Goal: Task Accomplishment & Management: Use online tool/utility

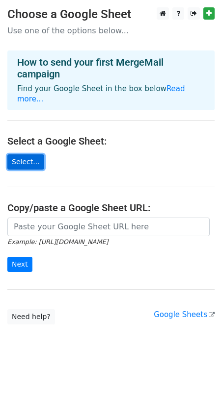
click at [35, 155] on link "Select..." at bounding box center [25, 162] width 37 height 15
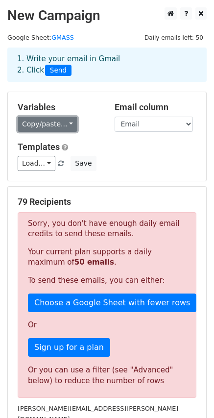
click at [50, 127] on link "Copy/paste..." at bounding box center [48, 124] width 60 height 15
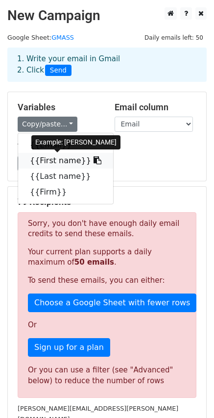
click at [45, 166] on link "{{First name}}" at bounding box center [65, 161] width 95 height 16
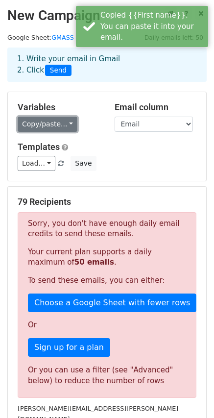
click at [64, 124] on link "Copy/paste..." at bounding box center [48, 124] width 60 height 15
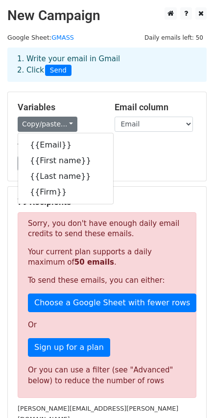
click at [170, 168] on div "Load... No templates saved Save" at bounding box center [107, 163] width 194 height 15
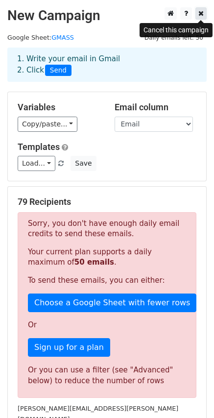
click at [198, 15] on link at bounding box center [201, 13] width 11 height 12
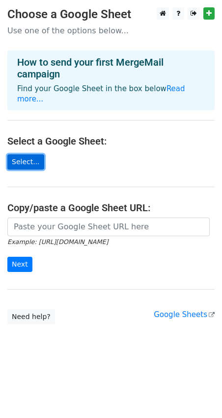
click at [34, 155] on link "Select..." at bounding box center [25, 162] width 37 height 15
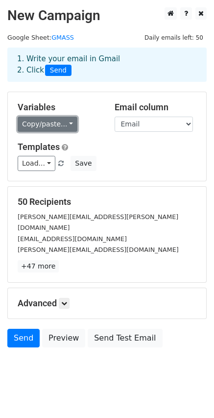
click at [36, 126] on link "Copy/paste..." at bounding box center [48, 124] width 60 height 15
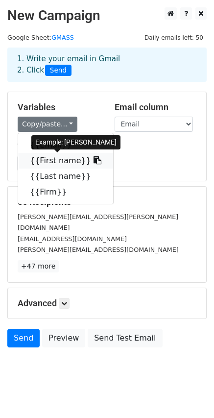
click at [59, 163] on link "{{First name}}" at bounding box center [65, 161] width 95 height 16
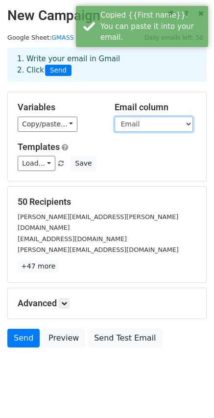
click at [126, 127] on select "Email First name Last name Firm" at bounding box center [154, 124] width 78 height 15
click at [115, 117] on select "Email First name Last name Firm" at bounding box center [154, 124] width 78 height 15
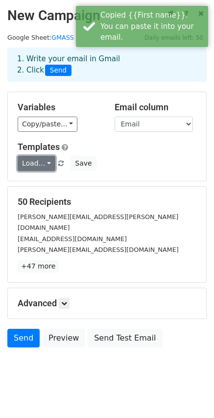
click at [21, 169] on link "Load..." at bounding box center [37, 163] width 38 height 15
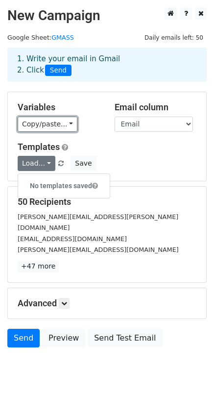
click at [48, 129] on link "Copy/paste..." at bounding box center [48, 124] width 60 height 15
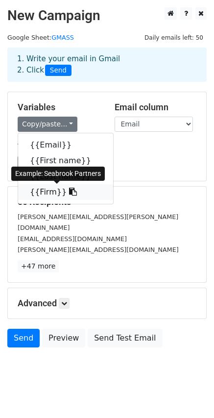
click at [42, 190] on link "{{Firm}}" at bounding box center [65, 192] width 95 height 16
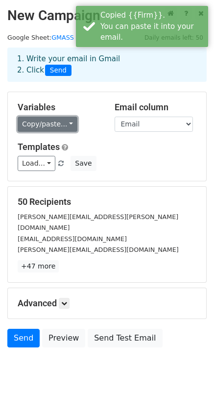
click at [64, 123] on link "Copy/paste..." at bounding box center [48, 124] width 60 height 15
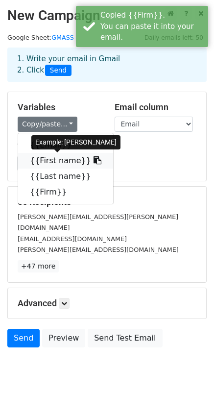
click at [58, 165] on link "{{First name}}" at bounding box center [65, 161] width 95 height 16
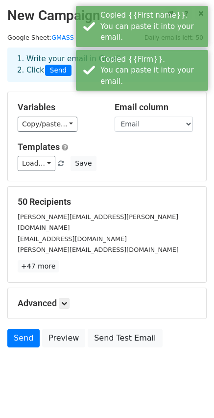
scroll to position [1, 0]
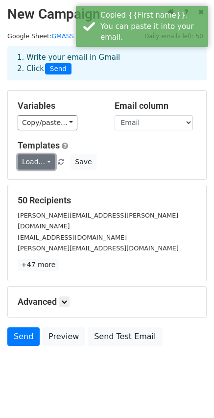
click at [44, 162] on link "Load..." at bounding box center [37, 162] width 38 height 15
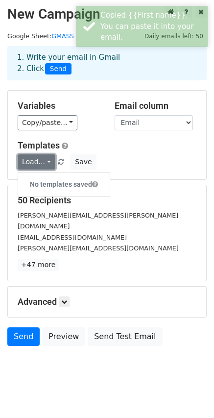
click at [44, 162] on link "Load..." at bounding box center [37, 162] width 38 height 15
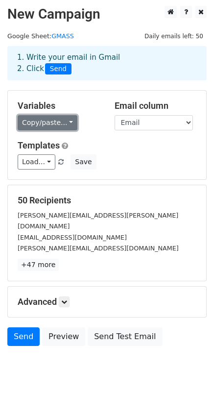
click at [35, 128] on link "Copy/paste..." at bounding box center [48, 122] width 60 height 15
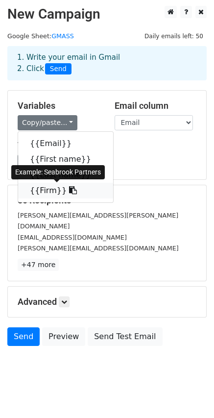
click at [37, 187] on link "{{Firm}}" at bounding box center [65, 191] width 95 height 16
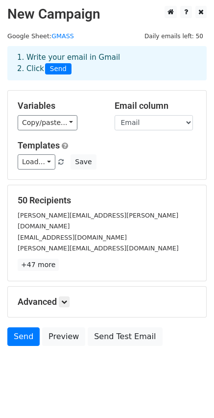
click at [70, 297] on h5 "Advanced" at bounding box center [107, 302] width 179 height 11
click at [68, 297] on h5 "Advanced" at bounding box center [107, 302] width 179 height 11
click at [66, 297] on link at bounding box center [64, 302] width 11 height 11
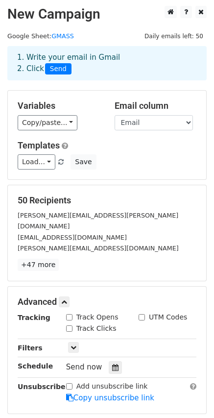
click at [69, 314] on input "Track Opens" at bounding box center [69, 317] width 6 height 6
click at [70, 314] on input "Track Opens" at bounding box center [69, 317] width 6 height 6
checkbox input "false"
click at [68, 326] on input "Track Clicks" at bounding box center [69, 329] width 6 height 6
checkbox input "true"
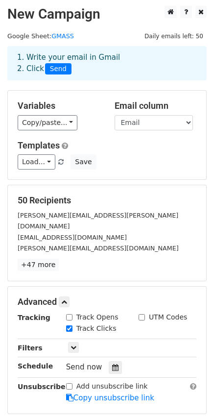
click at [68, 312] on div "Track Opens" at bounding box center [92, 317] width 52 height 10
click at [70, 314] on input "Track Opens" at bounding box center [69, 317] width 6 height 6
checkbox input "true"
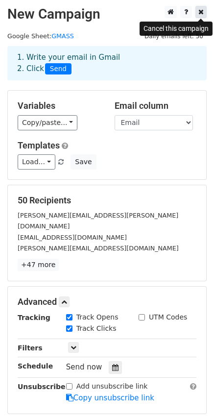
click at [203, 15] on icon at bounding box center [201, 11] width 5 height 7
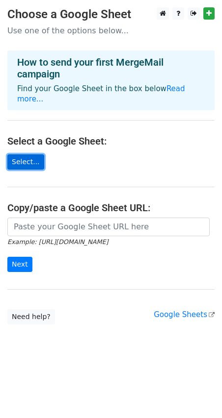
click at [34, 155] on link "Select..." at bounding box center [25, 162] width 37 height 15
click at [28, 155] on link "Select..." at bounding box center [25, 162] width 37 height 15
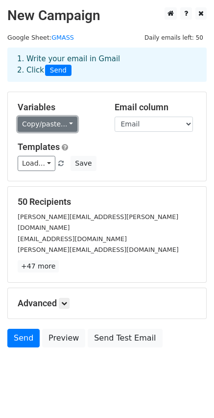
click at [35, 129] on link "Copy/paste..." at bounding box center [48, 124] width 60 height 15
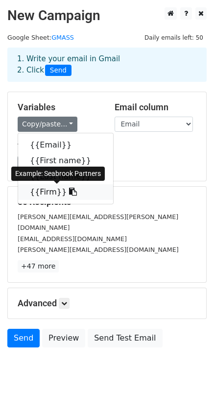
click at [52, 188] on link "{{Firm}}" at bounding box center [65, 192] width 95 height 16
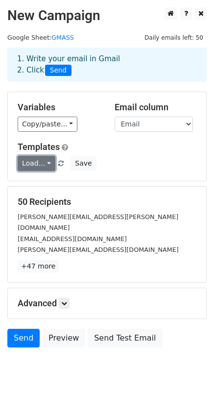
click at [35, 164] on link "Load..." at bounding box center [37, 163] width 38 height 15
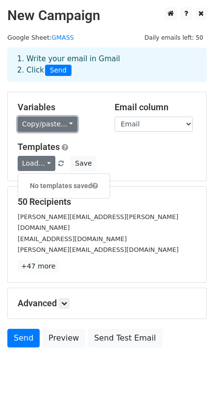
click at [54, 125] on link "Copy/paste..." at bounding box center [48, 124] width 60 height 15
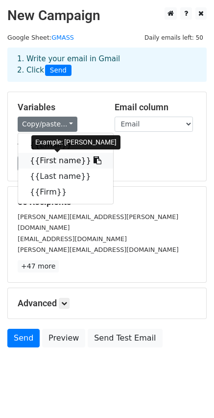
click at [51, 160] on link "{{First name}}" at bounding box center [65, 161] width 95 height 16
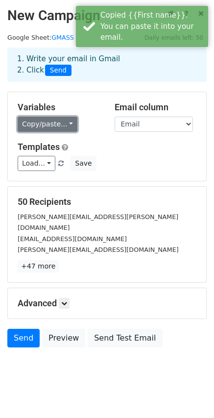
click at [54, 129] on link "Copy/paste..." at bounding box center [48, 124] width 60 height 15
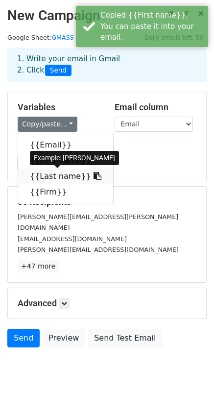
click at [55, 177] on link "{{Last name}}" at bounding box center [65, 177] width 95 height 16
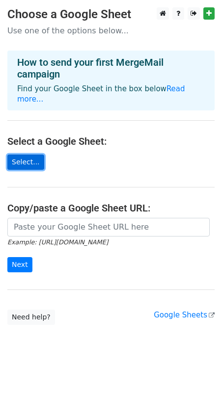
click at [13, 155] on link "Select..." at bounding box center [25, 162] width 37 height 15
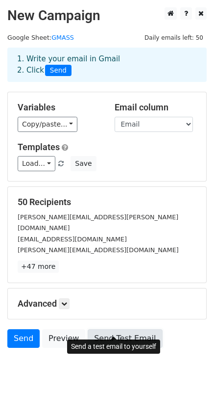
click at [109, 329] on link "Send Test Email" at bounding box center [125, 338] width 75 height 19
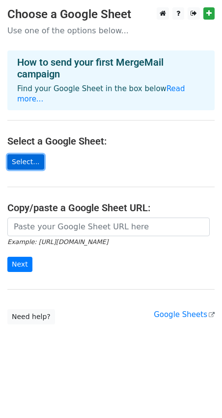
click at [14, 155] on link "Select..." at bounding box center [25, 162] width 37 height 15
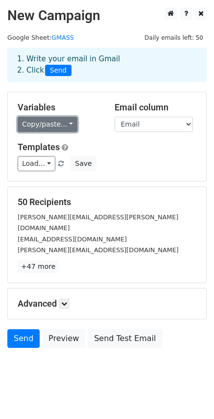
click at [58, 122] on link "Copy/paste..." at bounding box center [48, 124] width 60 height 15
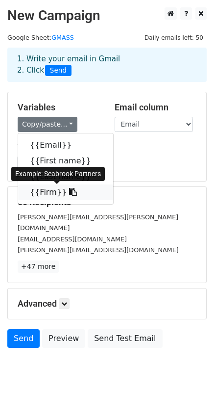
click at [38, 186] on link "{{Firm}}" at bounding box center [65, 192] width 95 height 16
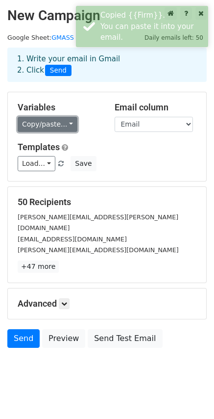
click at [44, 127] on link "Copy/paste..." at bounding box center [48, 124] width 60 height 15
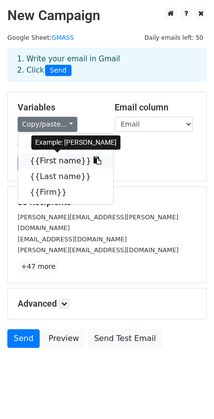
click at [53, 161] on link "{{First name}}" at bounding box center [65, 161] width 95 height 16
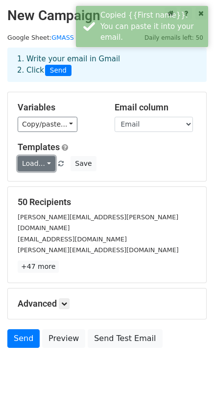
click at [37, 167] on link "Load..." at bounding box center [37, 163] width 38 height 15
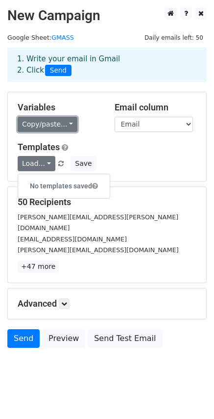
click at [44, 125] on link "Copy/paste..." at bounding box center [48, 124] width 60 height 15
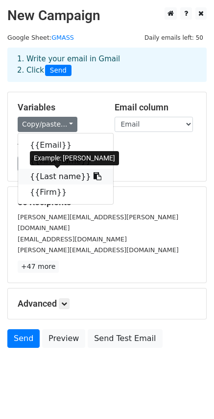
click at [40, 180] on link "{{Last name}}" at bounding box center [65, 177] width 95 height 16
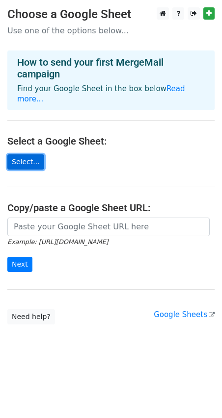
click at [30, 155] on link "Select..." at bounding box center [25, 162] width 37 height 15
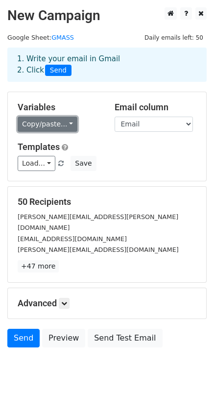
click at [50, 117] on link "Copy/paste..." at bounding box center [48, 124] width 60 height 15
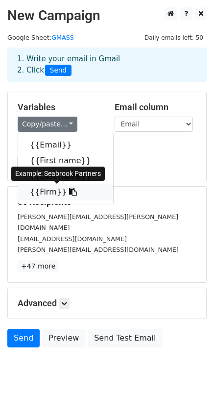
click at [44, 188] on link "{{Firm}}" at bounding box center [65, 192] width 95 height 16
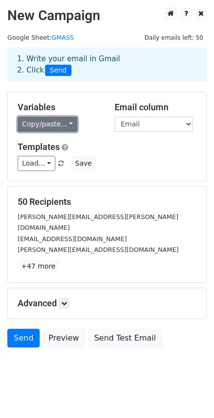
click at [55, 119] on link "Copy/paste..." at bounding box center [48, 124] width 60 height 15
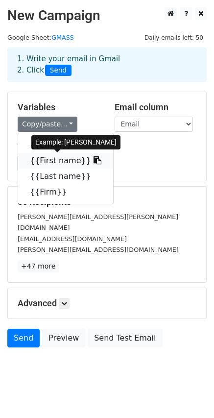
click at [54, 157] on link "{{First name}}" at bounding box center [65, 161] width 95 height 16
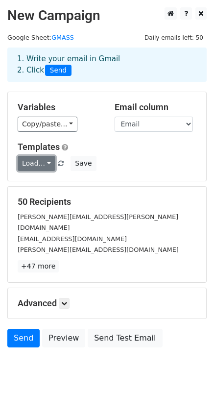
click at [39, 166] on link "Load..." at bounding box center [37, 163] width 38 height 15
click at [45, 134] on div "Variables Copy/paste... {{Email}} {{First name}} {{Last name}} {{Firm}} Email c…" at bounding box center [107, 136] width 199 height 89
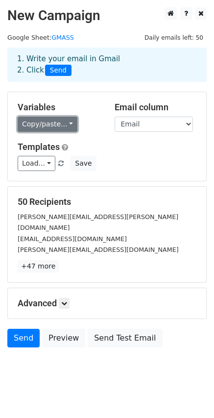
click at [52, 123] on link "Copy/paste..." at bounding box center [48, 124] width 60 height 15
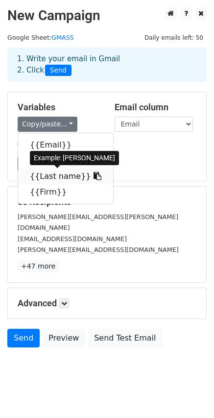
click at [55, 174] on link "{{Last name}}" at bounding box center [65, 177] width 95 height 16
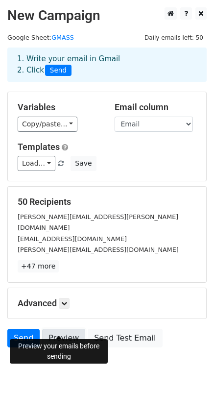
click at [70, 329] on link "Preview" at bounding box center [63, 338] width 43 height 19
click at [68, 333] on link "Preview" at bounding box center [63, 338] width 43 height 19
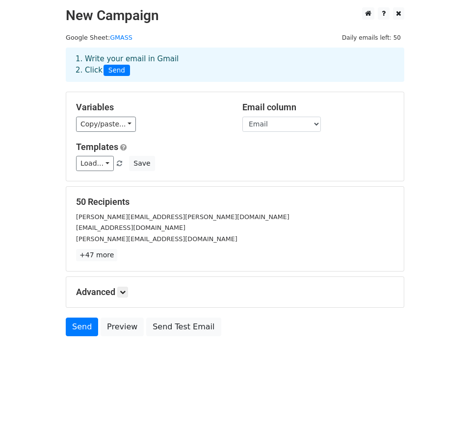
click at [116, 292] on h5 "Advanced" at bounding box center [235, 292] width 318 height 11
click at [121, 292] on link at bounding box center [122, 292] width 11 height 11
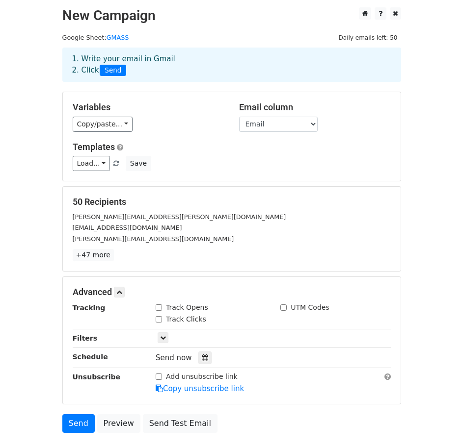
click at [162, 309] on div "Track Opens" at bounding box center [181, 308] width 52 height 10
click at [160, 318] on input "Track Clicks" at bounding box center [158, 319] width 6 height 6
checkbox input "true"
click at [160, 309] on input "Track Opens" at bounding box center [158, 308] width 6 height 6
checkbox input "true"
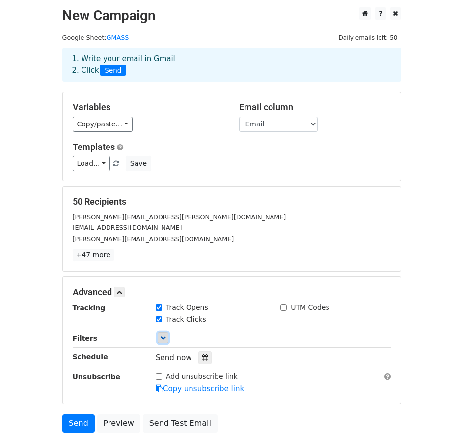
click at [160, 337] on icon at bounding box center [163, 338] width 6 height 6
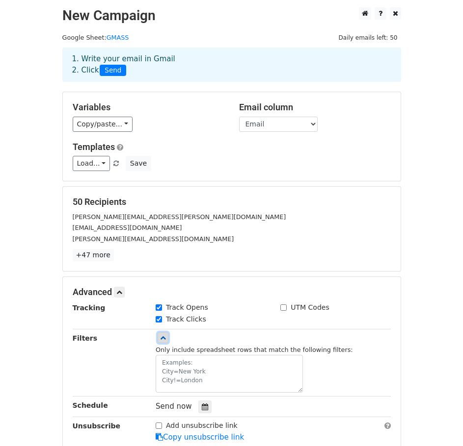
click at [160, 338] on icon at bounding box center [163, 338] width 6 height 6
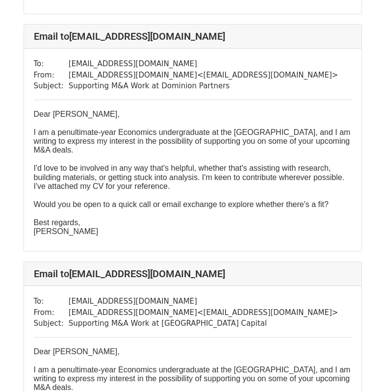
scroll to position [1962, 0]
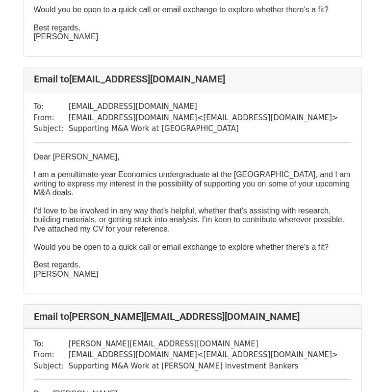
scroll to position [11623, 0]
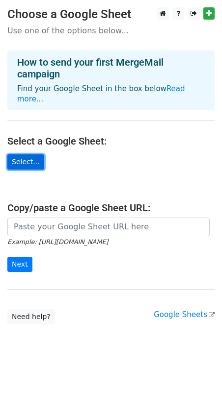
click at [20, 155] on link "Select..." at bounding box center [25, 162] width 37 height 15
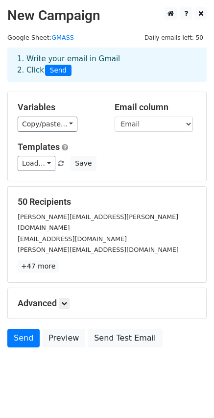
click at [56, 298] on h5 "Advanced" at bounding box center [107, 303] width 179 height 11
click at [70, 298] on h5 "Advanced" at bounding box center [107, 303] width 179 height 11
click at [67, 298] on div "Advanced Tracking Track Opens UTM Codes Track Clicks Filters Only include sprea…" at bounding box center [107, 303] width 199 height 30
click at [66, 301] on icon at bounding box center [64, 304] width 6 height 6
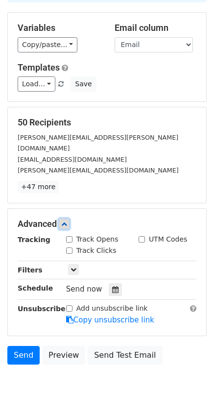
scroll to position [98, 0]
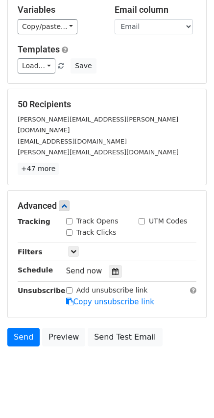
click at [68, 218] on input "Track Opens" at bounding box center [69, 221] width 6 height 6
checkbox input "true"
click at [69, 230] on input "Track Clicks" at bounding box center [69, 233] width 6 height 6
checkbox input "true"
click at [71, 249] on icon at bounding box center [74, 252] width 6 height 6
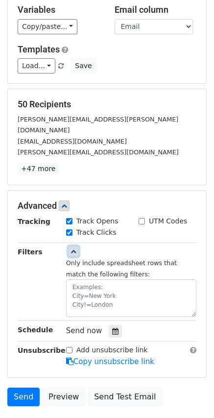
click at [73, 249] on icon at bounding box center [74, 252] width 6 height 6
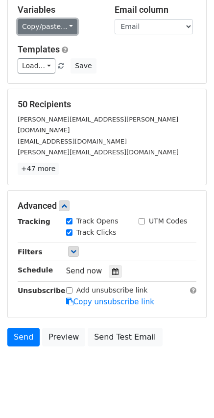
click at [46, 29] on link "Copy/paste..." at bounding box center [48, 26] width 60 height 15
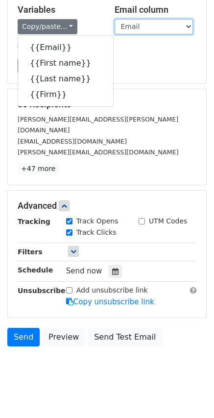
click at [138, 29] on select "Email First name Last name Firm" at bounding box center [154, 26] width 78 height 15
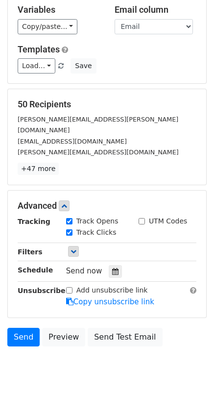
click at [96, 28] on div "Copy/paste... {{Email}} {{First name}} {{Last name}} {{Firm}}" at bounding box center [59, 26] width 82 height 15
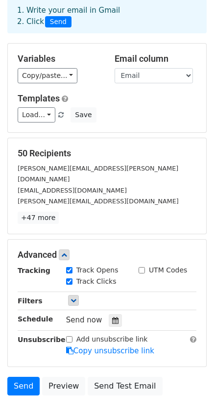
scroll to position [0, 0]
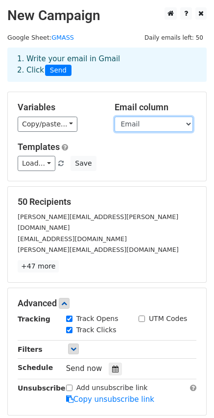
click at [135, 123] on select "Email First name Last name Firm" at bounding box center [154, 124] width 78 height 15
click at [91, 123] on div "Copy/paste... {{Email}} {{First name}} {{Last name}} {{Firm}}" at bounding box center [59, 124] width 82 height 15
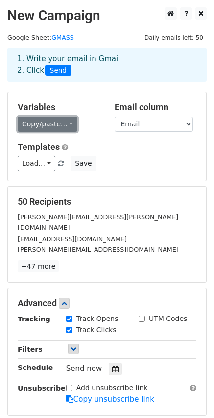
click at [57, 123] on link "Copy/paste..." at bounding box center [48, 124] width 60 height 15
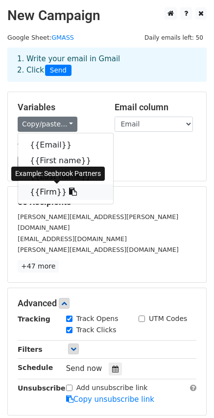
click at [55, 188] on link "{{Firm}}" at bounding box center [65, 192] width 95 height 16
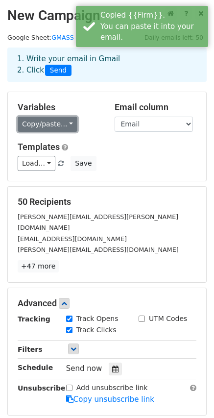
click at [25, 125] on link "Copy/paste..." at bounding box center [48, 124] width 60 height 15
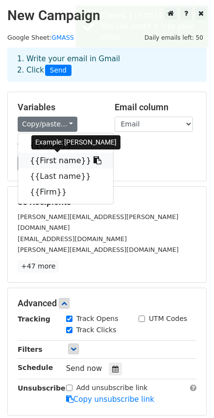
click at [50, 160] on link "{{First name}}" at bounding box center [65, 161] width 95 height 16
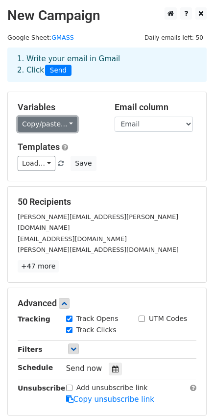
click at [51, 124] on link "Copy/paste..." at bounding box center [48, 124] width 60 height 15
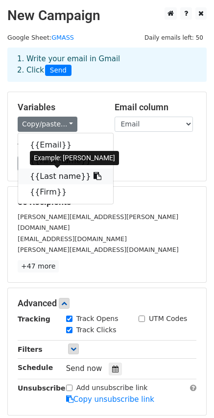
click at [51, 172] on link "{{Last name}}" at bounding box center [65, 177] width 95 height 16
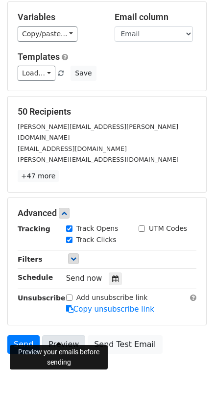
scroll to position [98, 0]
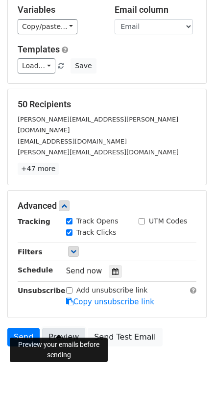
click at [54, 328] on link "Preview" at bounding box center [63, 337] width 43 height 19
click at [65, 329] on link "Preview" at bounding box center [63, 337] width 43 height 19
click at [66, 328] on link "Preview" at bounding box center [63, 337] width 43 height 19
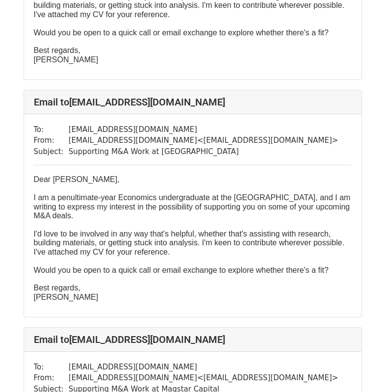
scroll to position [4242, 0]
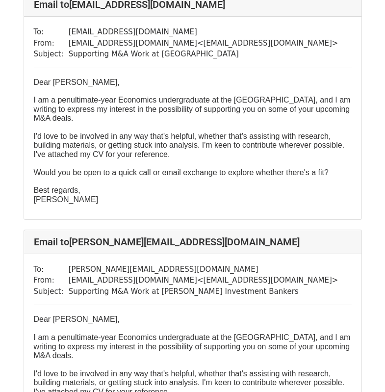
scroll to position [11623, 0]
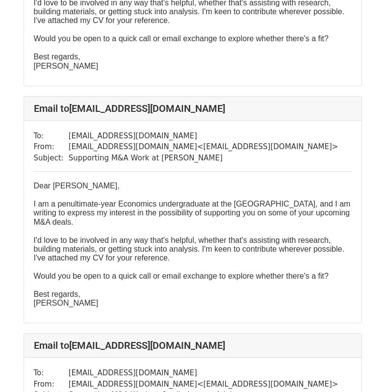
scroll to position [3969, 0]
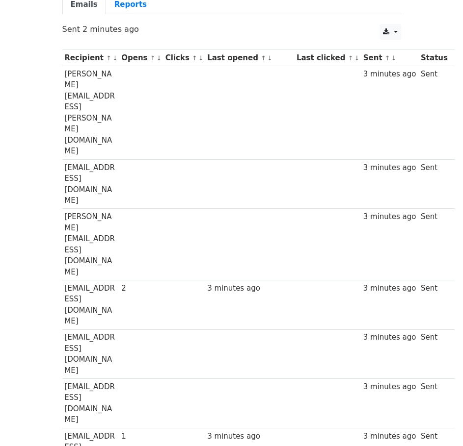
scroll to position [98, 0]
drag, startPoint x: 130, startPoint y: 155, endPoint x: 122, endPoint y: 155, distance: 7.9
click at [122, 280] on td "2" at bounding box center [141, 305] width 44 height 50
click at [127, 283] on div "2" at bounding box center [140, 288] width 39 height 11
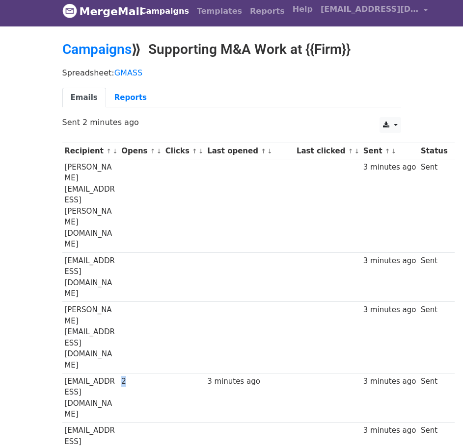
scroll to position [0, 0]
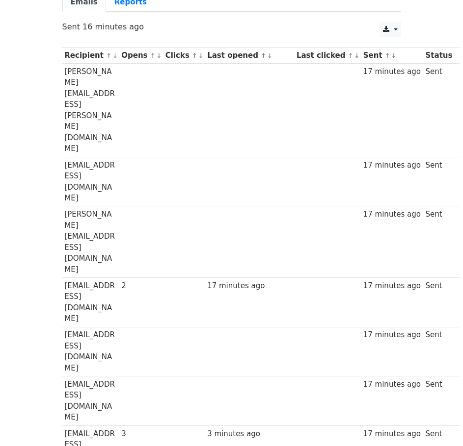
scroll to position [49, 0]
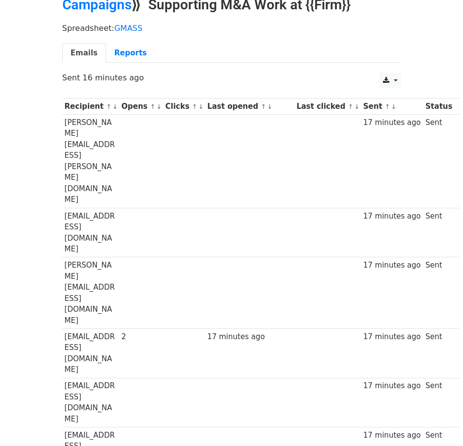
click at [150, 104] on small "↑ ↓" at bounding box center [155, 106] width 10 height 7
click at [124, 53] on link "Reports" at bounding box center [130, 53] width 49 height 20
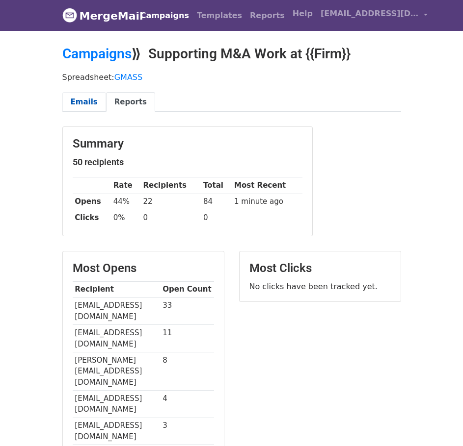
click at [88, 102] on link "Emails" at bounding box center [84, 102] width 44 height 20
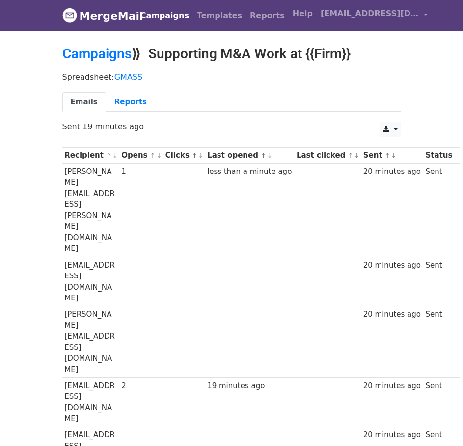
click at [136, 381] on div "2" at bounding box center [140, 386] width 39 height 11
click at [138, 151] on th "Opens ↑ ↓" at bounding box center [141, 156] width 44 height 16
click at [91, 159] on th "Recipient ↑ ↓" at bounding box center [90, 156] width 57 height 16
click at [112, 155] on link "↓" at bounding box center [114, 155] width 5 height 7
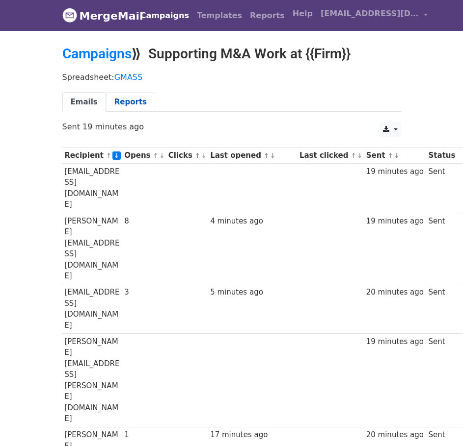
click at [126, 103] on link "Reports" at bounding box center [130, 102] width 49 height 20
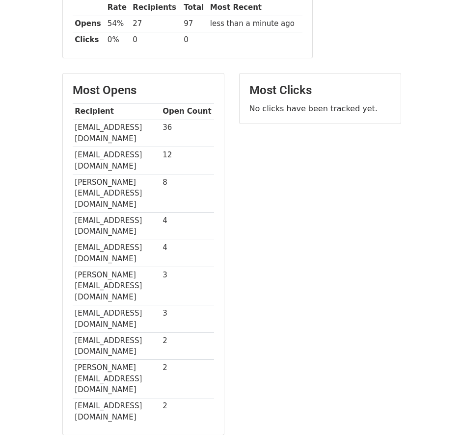
scroll to position [196, 0]
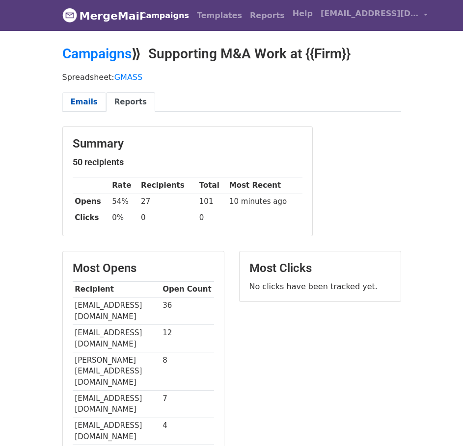
click at [91, 98] on link "Emails" at bounding box center [84, 102] width 44 height 20
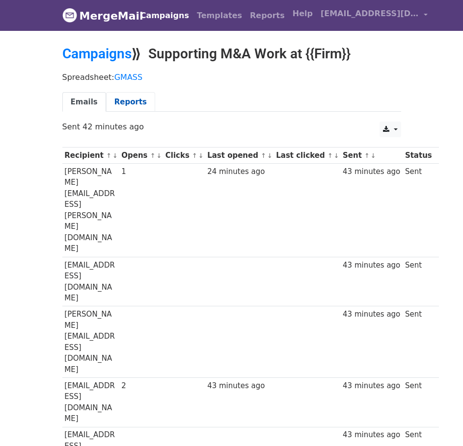
click at [128, 103] on link "Reports" at bounding box center [130, 102] width 49 height 20
